Goal: Complete application form: Complete application form

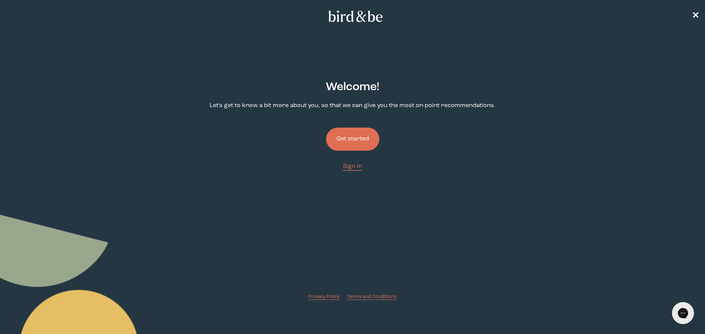
click at [361, 144] on button "Get started" at bounding box center [352, 139] width 53 height 23
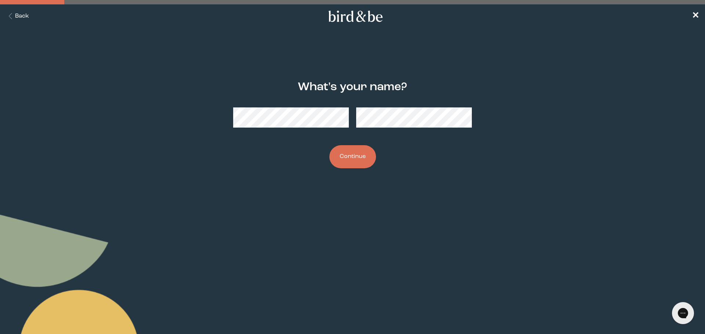
click at [359, 162] on button "Continue" at bounding box center [352, 156] width 47 height 23
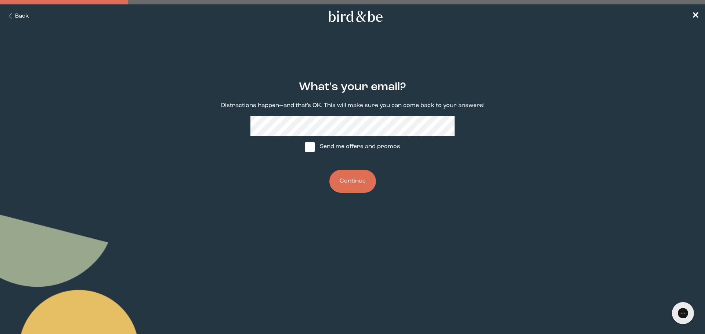
click at [353, 184] on button "Continue" at bounding box center [352, 181] width 47 height 23
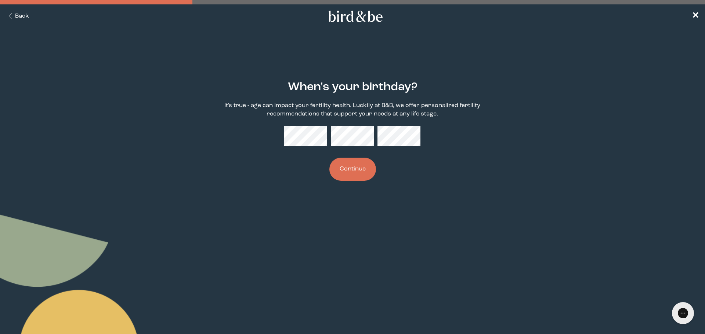
click at [329, 158] on button "Continue" at bounding box center [352, 169] width 47 height 23
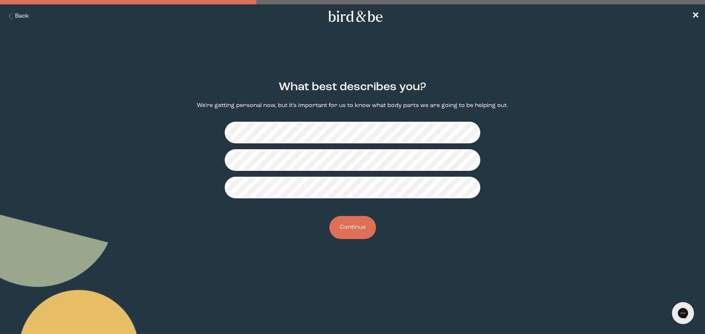
click at [356, 233] on button "Continue" at bounding box center [352, 227] width 47 height 23
click at [359, 227] on button "Continue" at bounding box center [352, 227] width 47 height 23
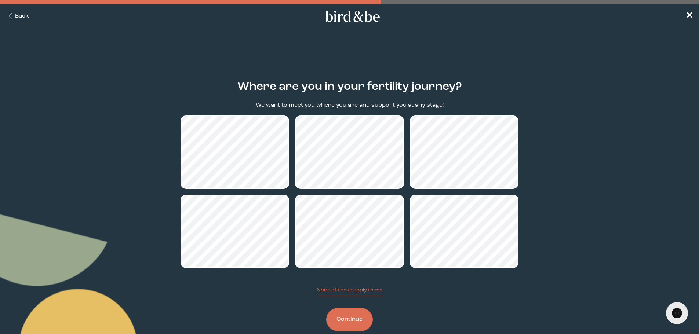
click at [359, 317] on button "Continue" at bounding box center [349, 319] width 47 height 23
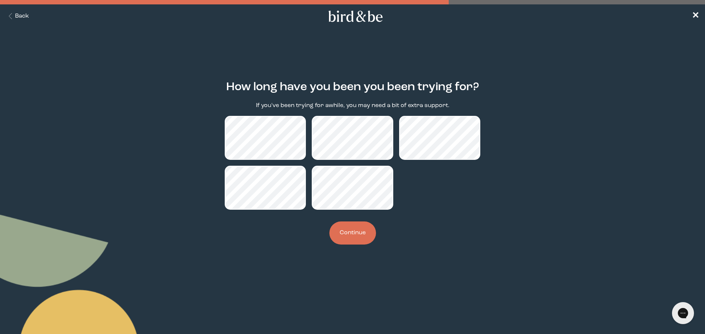
click at [359, 233] on button "Continue" at bounding box center [352, 233] width 47 height 23
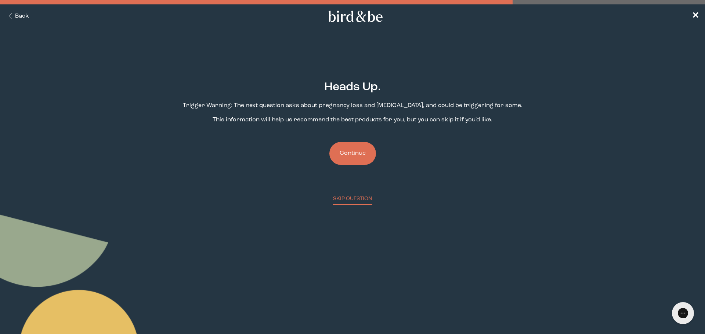
click at [364, 144] on button "Continue" at bounding box center [352, 153] width 47 height 23
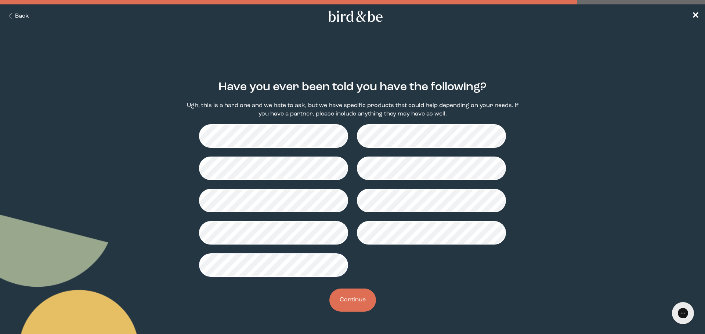
click at [362, 299] on button "Continue" at bounding box center [352, 300] width 47 height 23
